Goal: Task Accomplishment & Management: Use online tool/utility

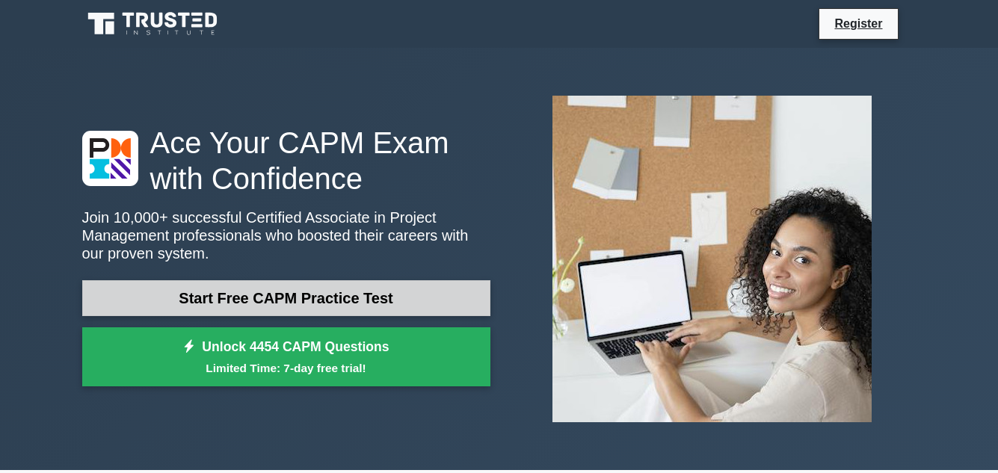
click at [402, 288] on link "Start Free CAPM Practice Test" at bounding box center [286, 298] width 408 height 36
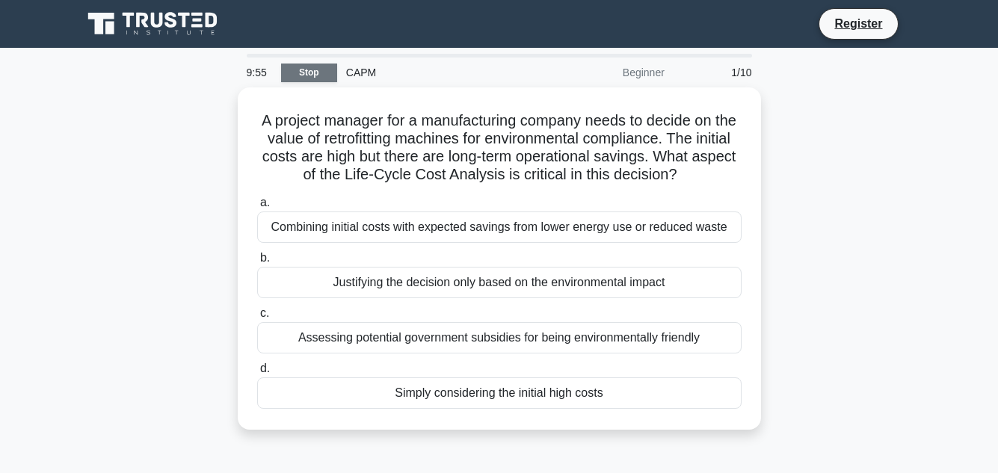
click at [304, 74] on link "Stop" at bounding box center [309, 73] width 56 height 19
